Goal: Transaction & Acquisition: Purchase product/service

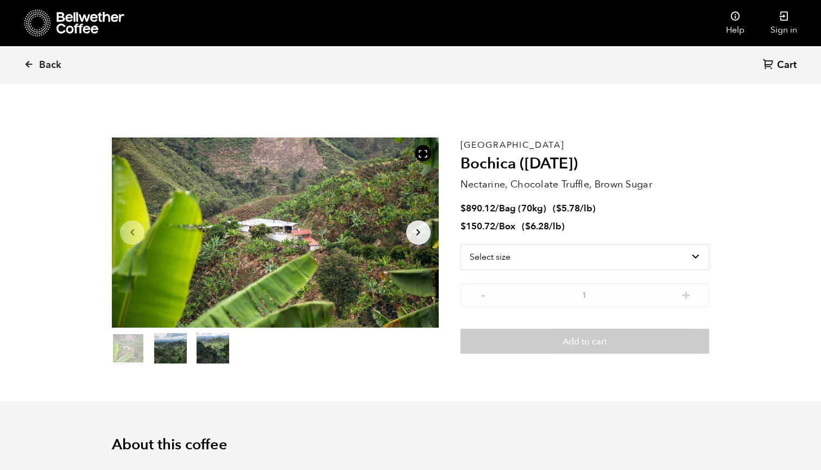
scroll to position [473, 579]
drag, startPoint x: 608, startPoint y: 204, endPoint x: 464, endPoint y: 208, distance: 144.5
click at [464, 208] on li "$ 890.12 / Bag (70kg) ( $ 5.78 /lb )" at bounding box center [585, 209] width 249 height 12
copy span "890.12 / Bag (70kg) ( $ 5.78 /lb )"
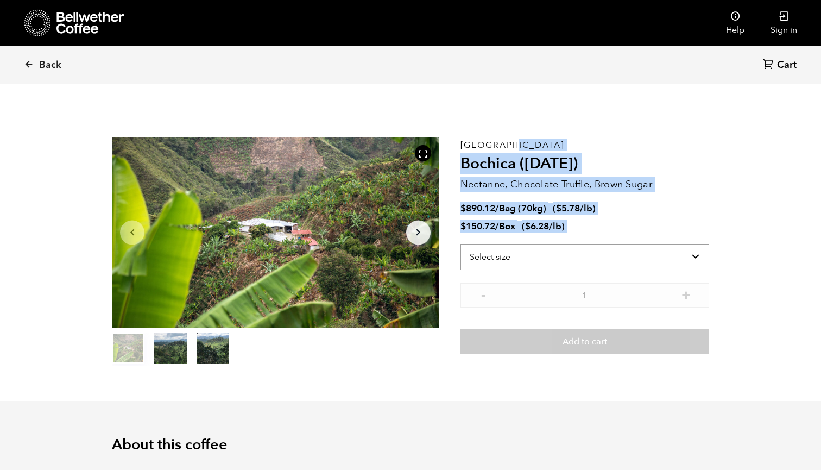
drag, startPoint x: 462, startPoint y: 142, endPoint x: 593, endPoint y: 259, distance: 175.4
click at [593, 259] on div "Colombia Bochica (JUN 25) Nectarine, Chocolate Truffle, Brown Sugar $ 890.12 / …" at bounding box center [585, 251] width 249 height 228
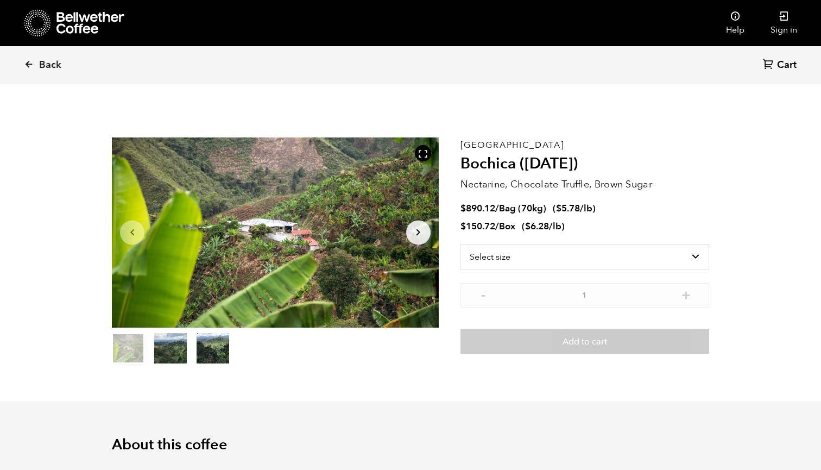
click at [630, 212] on li "$ 890.12 / Bag (70kg) ( $ 5.78 /lb )" at bounding box center [585, 209] width 249 height 12
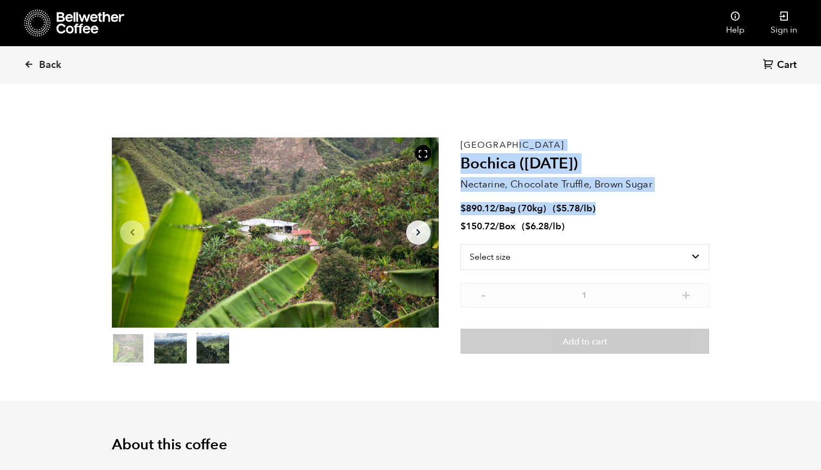
drag, startPoint x: 630, startPoint y: 212, endPoint x: 463, endPoint y: 148, distance: 179.2
click at [463, 148] on div "Colombia Bochica (JUN 25) Nectarine, Chocolate Truffle, Brown Sugar $ 890.12 / …" at bounding box center [585, 251] width 249 height 228
copy div "Colombia Bochica (JUN 25) Nectarine, Chocolate Truffle, Brown Sugar $ 890.12 / …"
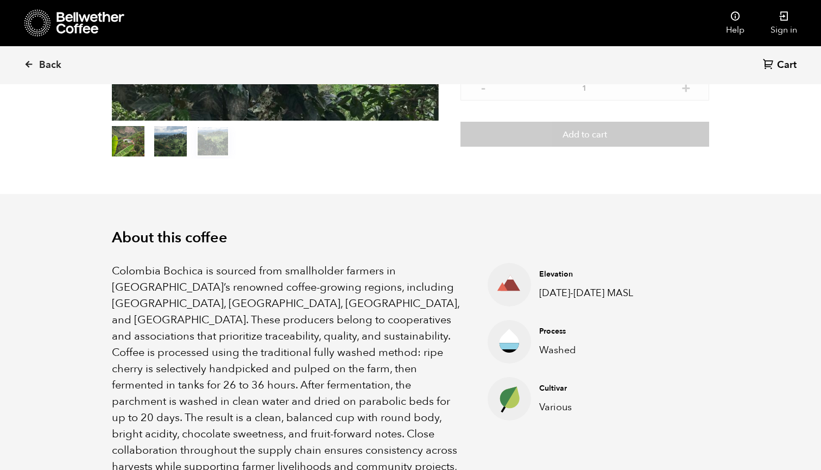
scroll to position [200, 0]
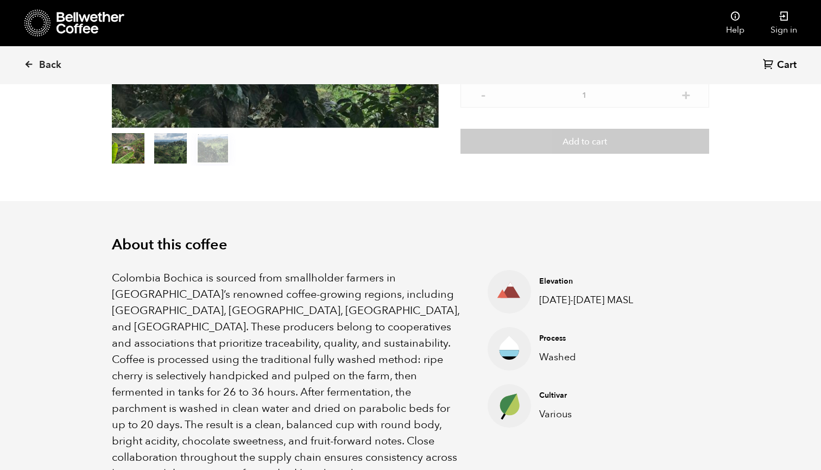
click at [113, 277] on p "Colombia Bochica is sourced from smallholder farmers in Colombia’s renowned cof…" at bounding box center [286, 384] width 349 height 228
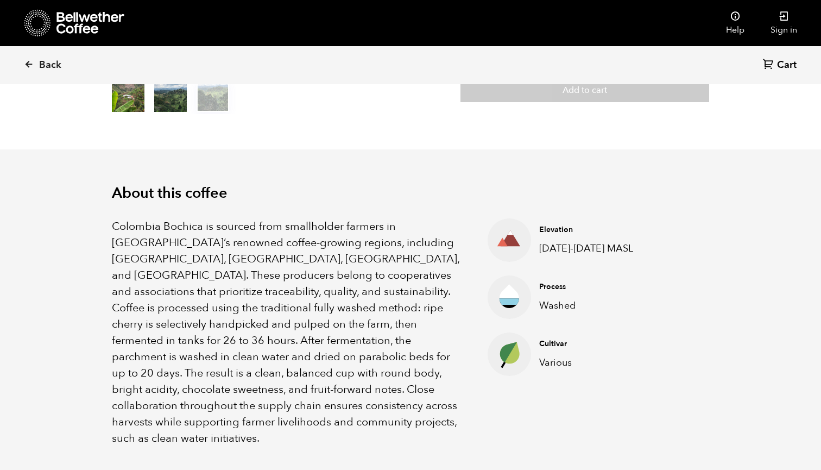
scroll to position [259, 0]
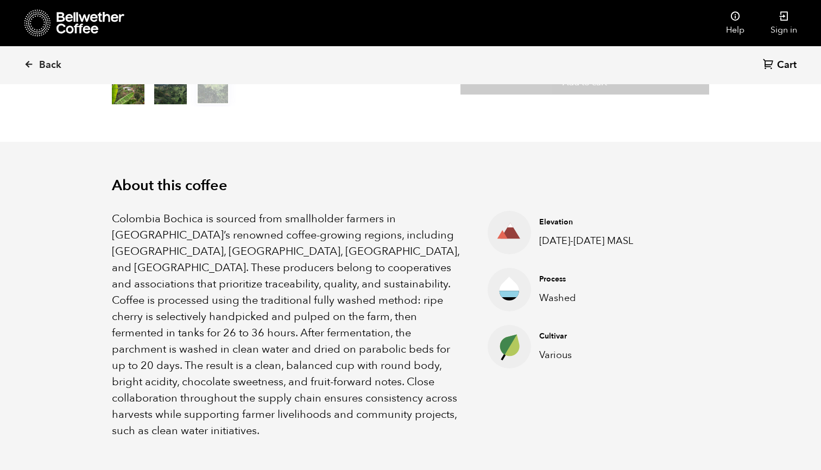
drag, startPoint x: 114, startPoint y: 241, endPoint x: 487, endPoint y: 378, distance: 397.5
click at [487, 378] on div "About this coffee Colombia Bochica is sourced from smallholder farmers in Colom…" at bounding box center [411, 308] width 652 height 332
click at [428, 160] on div "About this coffee Colombia Bochica is sourced from smallholder farmers in Colom…" at bounding box center [411, 308] width 652 height 332
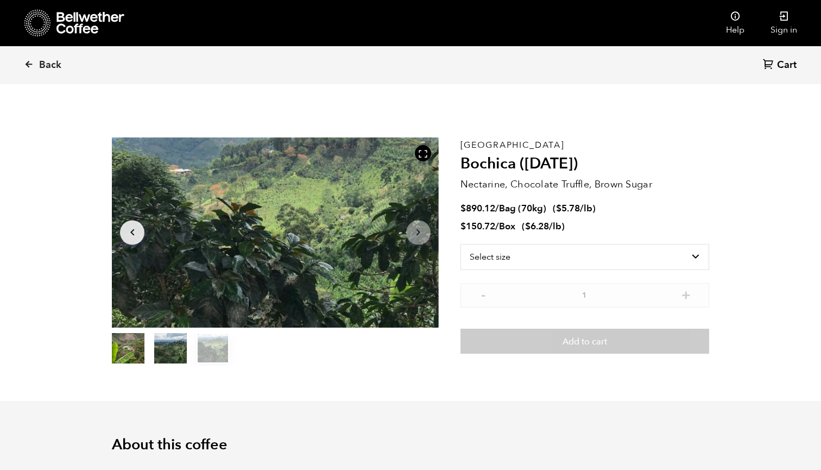
scroll to position [0, 0]
click at [27, 62] on icon at bounding box center [29, 64] width 10 height 10
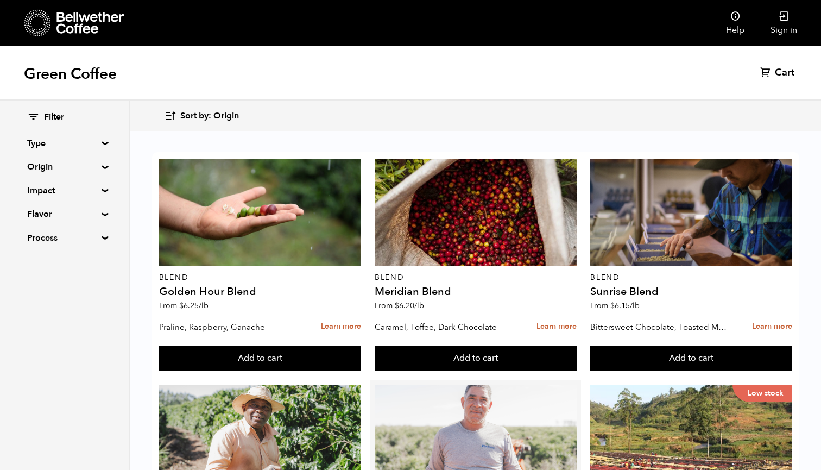
scroll to position [175, 0]
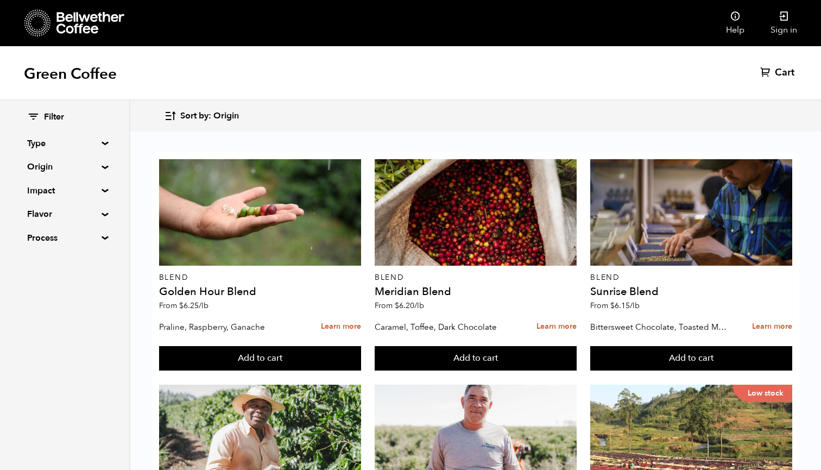
click at [97, 162] on summary "Origin" at bounding box center [64, 166] width 75 height 13
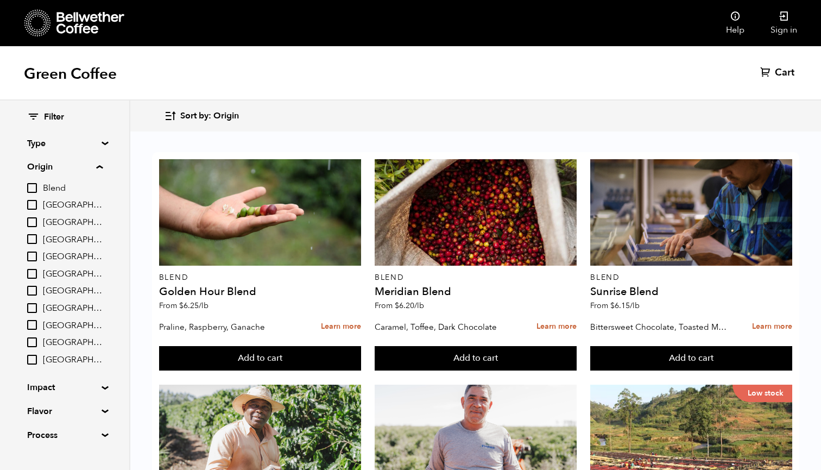
click at [67, 236] on span "[GEOGRAPHIC_DATA]" at bounding box center [73, 240] width 60 height 12
click at [0, 0] on input "[GEOGRAPHIC_DATA]" at bounding box center [0, 0] width 0 height 0
checkbox input "true"
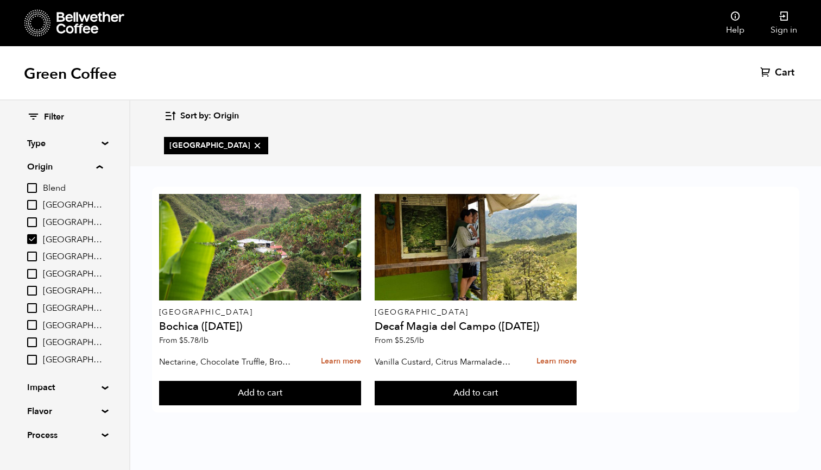
scroll to position [0, 0]
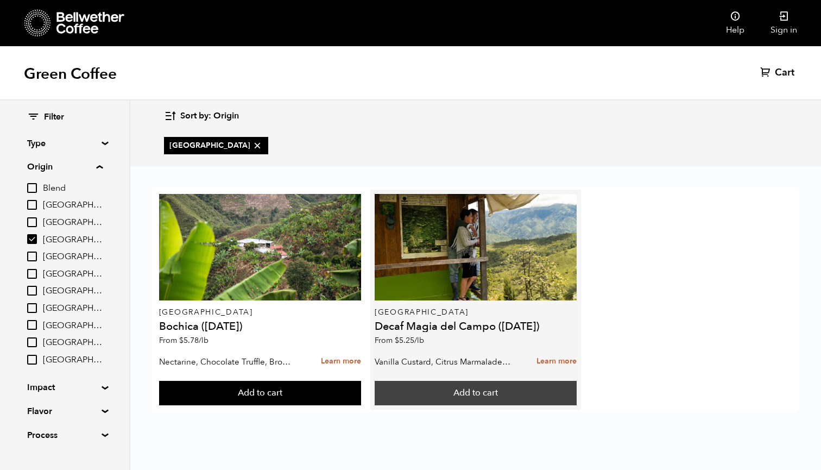
click at [471, 395] on button "Add to cart" at bounding box center [476, 393] width 202 height 25
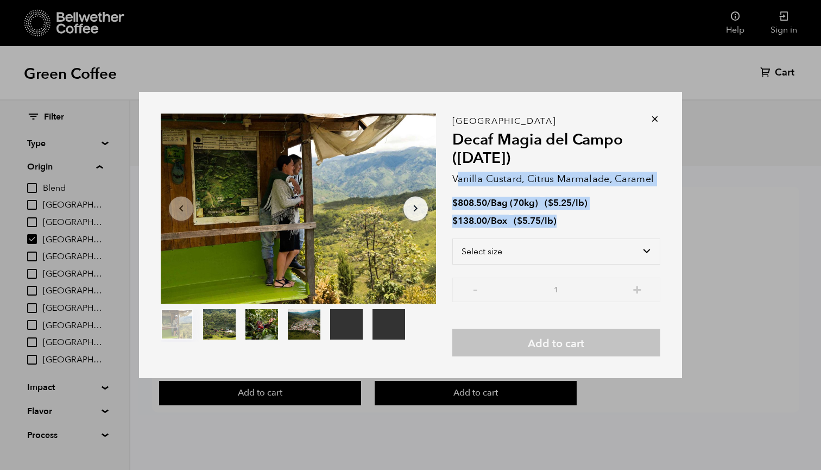
drag, startPoint x: 577, startPoint y: 221, endPoint x: 458, endPoint y: 176, distance: 126.7
click at [458, 176] on div "Colombia Decaf Magia del Campo ([DATE]) Vanilla Custard, Citrus Marmalade, Cara…" at bounding box center [557, 238] width 208 height 235
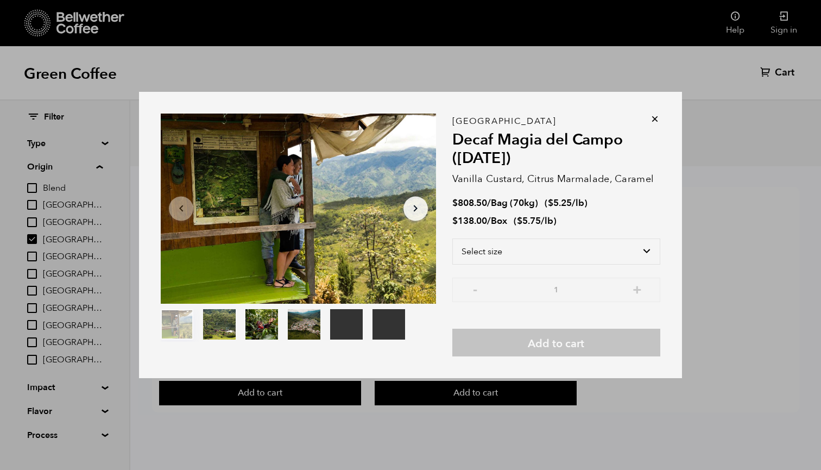
click at [446, 128] on div "Your browser does not support the video tag. Your browser does not support the …" at bounding box center [307, 235] width 292 height 243
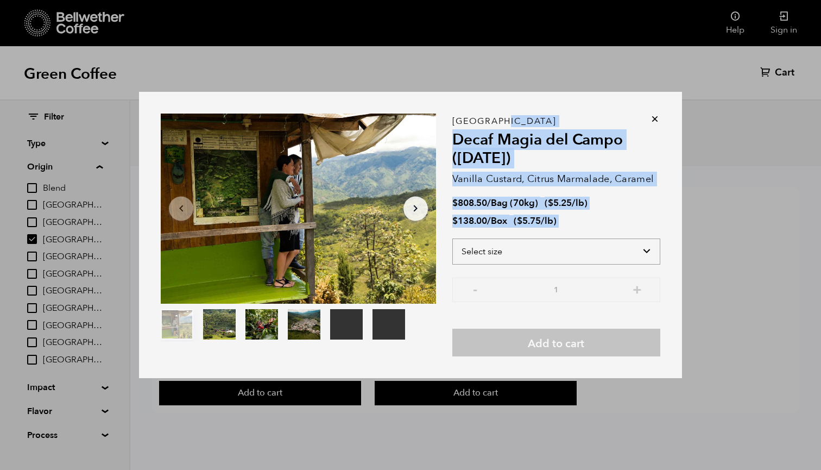
drag, startPoint x: 453, startPoint y: 116, endPoint x: 580, endPoint y: 237, distance: 175.2
click at [580, 238] on div "Colombia Decaf Magia del Campo ([DATE]) Vanilla Custard, Citrus Marmalade, Cara…" at bounding box center [557, 238] width 208 height 235
copy div "Colombia Decaf Magia del Campo ([DATE]) Vanilla Custard, Citrus Marmalade, Cara…"
click at [266, 326] on button "item 2" at bounding box center [262, 326] width 33 height 30
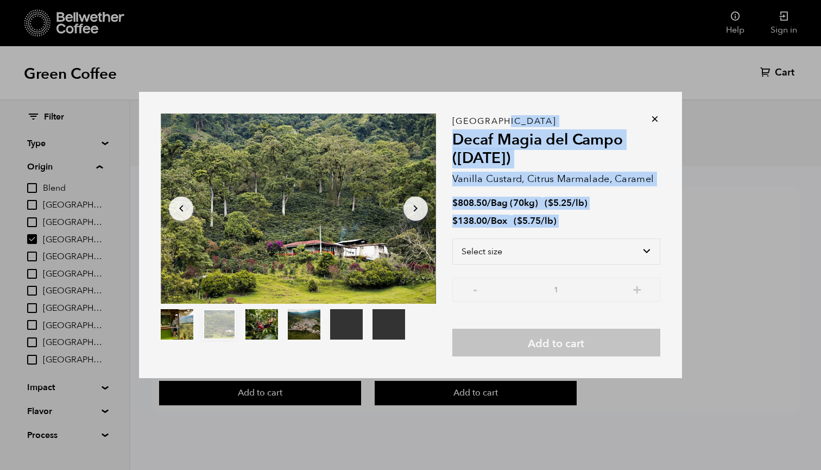
click at [231, 326] on button "item 1" at bounding box center [219, 326] width 33 height 30
click at [267, 330] on button "item 2" at bounding box center [262, 326] width 33 height 30
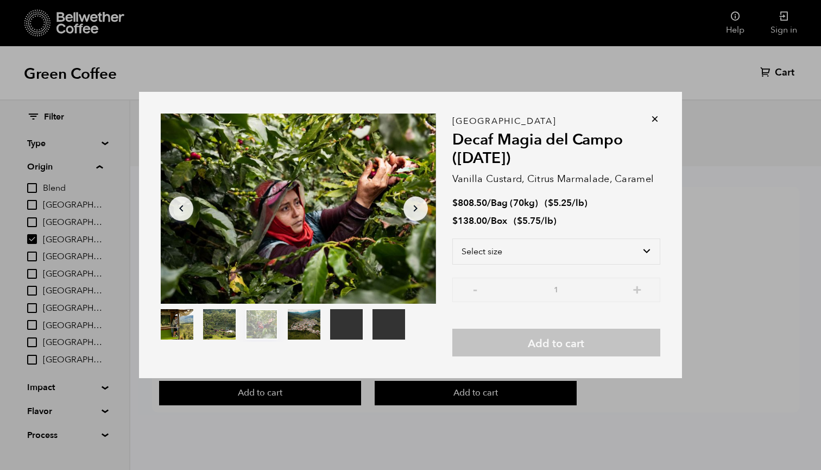
click at [304, 230] on div at bounding box center [298, 209] width 275 height 190
click at [657, 114] on icon at bounding box center [655, 119] width 11 height 11
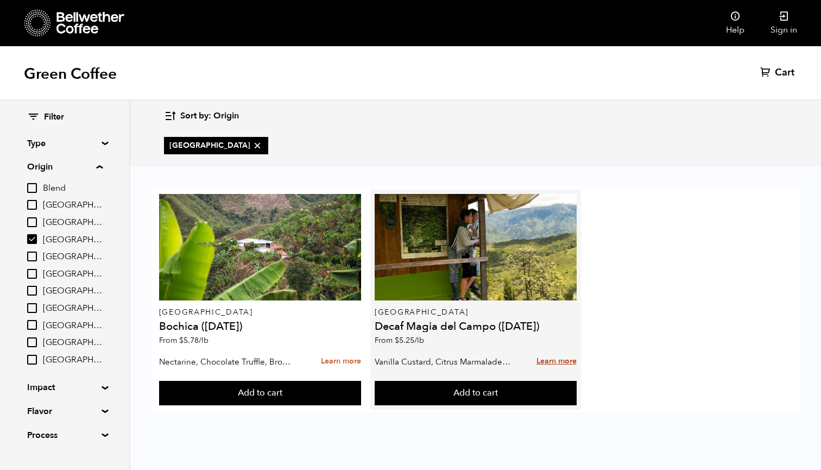
click at [552, 357] on link "Learn more" at bounding box center [557, 361] width 40 height 23
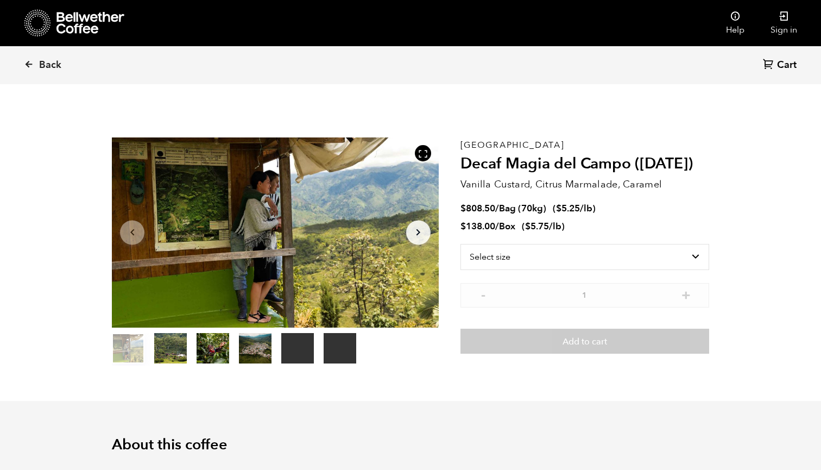
scroll to position [473, 579]
click at [217, 350] on button "item 2" at bounding box center [213, 350] width 33 height 30
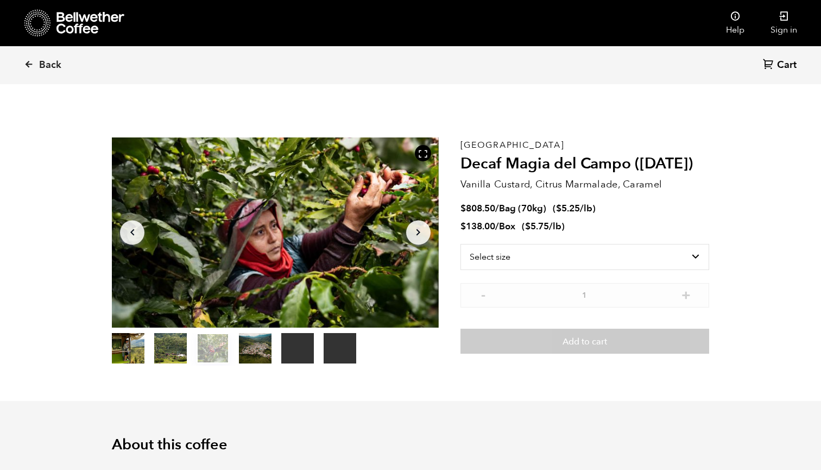
click at [232, 270] on div at bounding box center [275, 232] width 327 height 190
click at [169, 346] on button "item 1" at bounding box center [170, 350] width 33 height 30
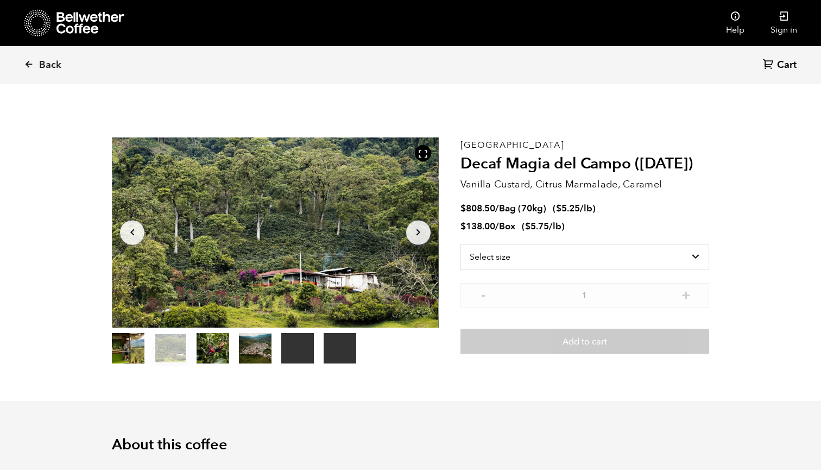
click at [134, 354] on button "item 0" at bounding box center [128, 350] width 33 height 30
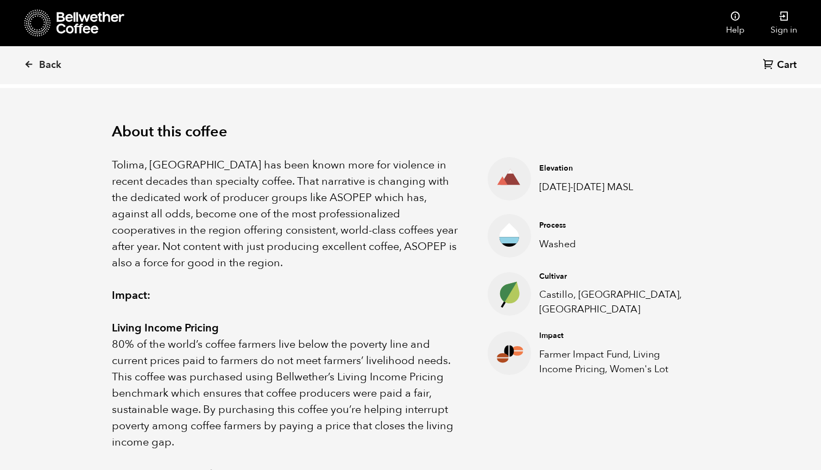
scroll to position [323, 0]
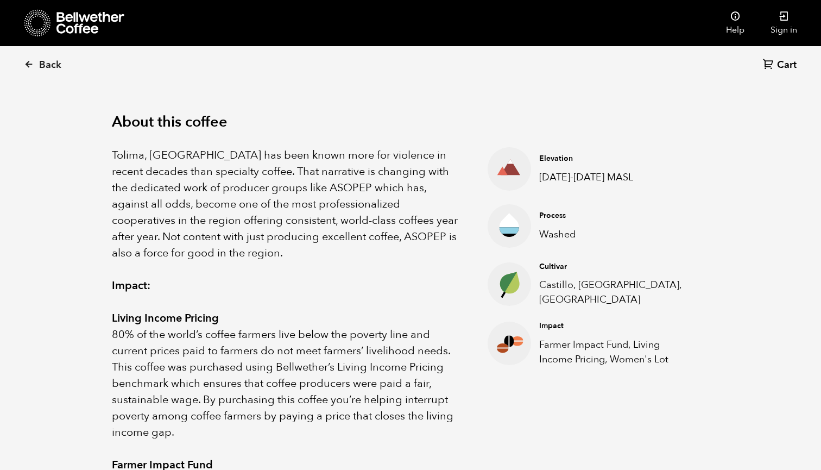
drag, startPoint x: 68, startPoint y: 189, endPoint x: 646, endPoint y: 381, distance: 609.1
click at [646, 381] on section "About this coffee Tolima, Colombia has been known more for violence in recent d…" at bounding box center [410, 415] width 821 height 675
click at [586, 427] on ul "Elevation 1600-1950 MASL Process Washed Cultivar Castillo, Caturra, Colombia Im…" at bounding box center [585, 432] width 249 height 570
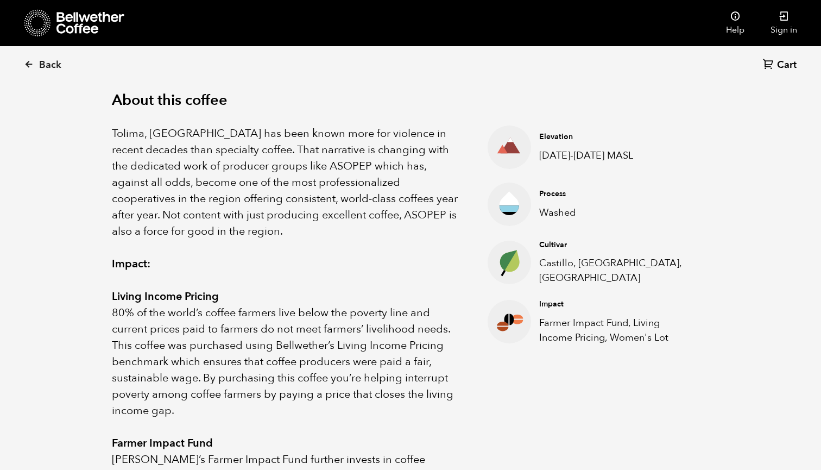
scroll to position [340, 0]
